Goal: Task Accomplishment & Management: Use online tool/utility

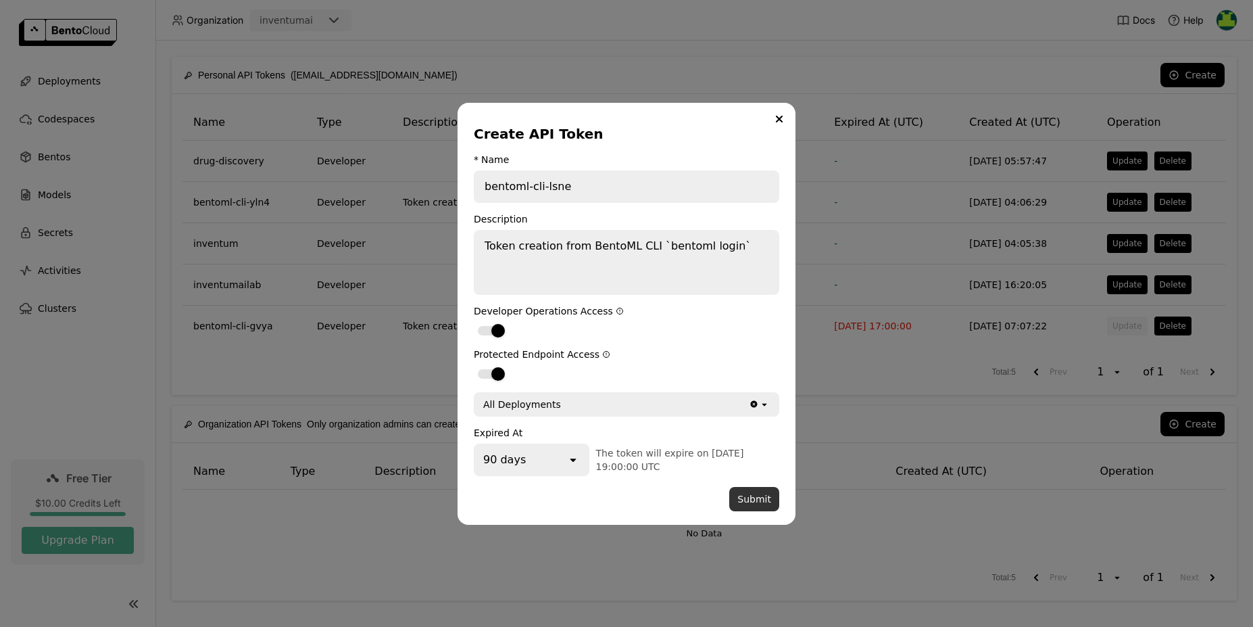
click at [750, 500] on button "Submit" at bounding box center [754, 499] width 50 height 24
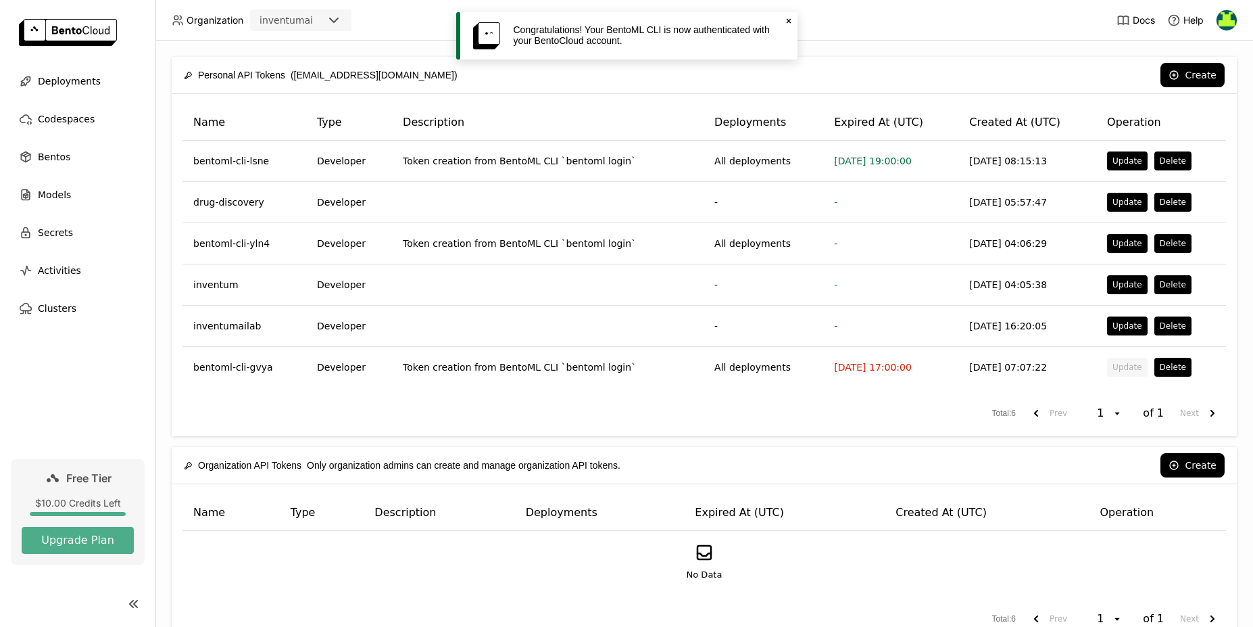
click at [788, 20] on icon at bounding box center [788, 21] width 5 height 5
